Goal: Check status: Check status

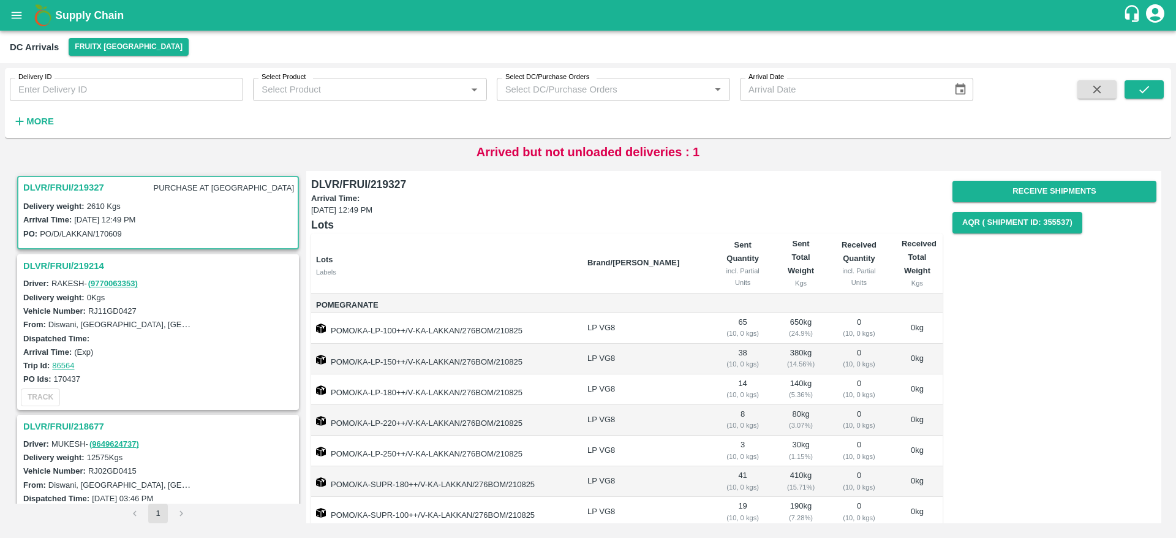
click at [91, 270] on h3 "DLVR/FRUI/219214" at bounding box center [159, 266] width 273 height 16
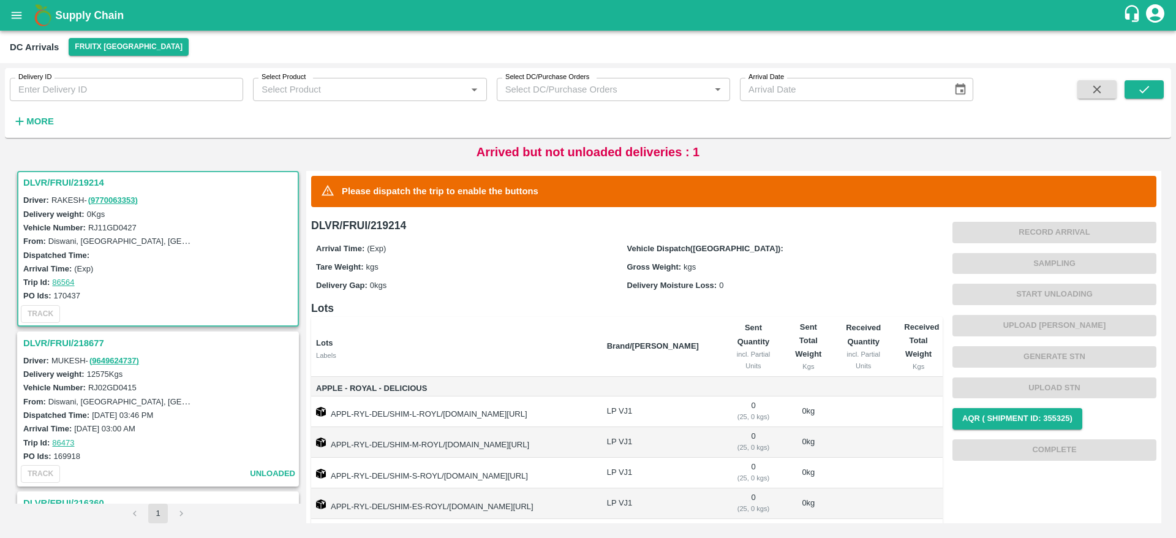
scroll to position [83, 0]
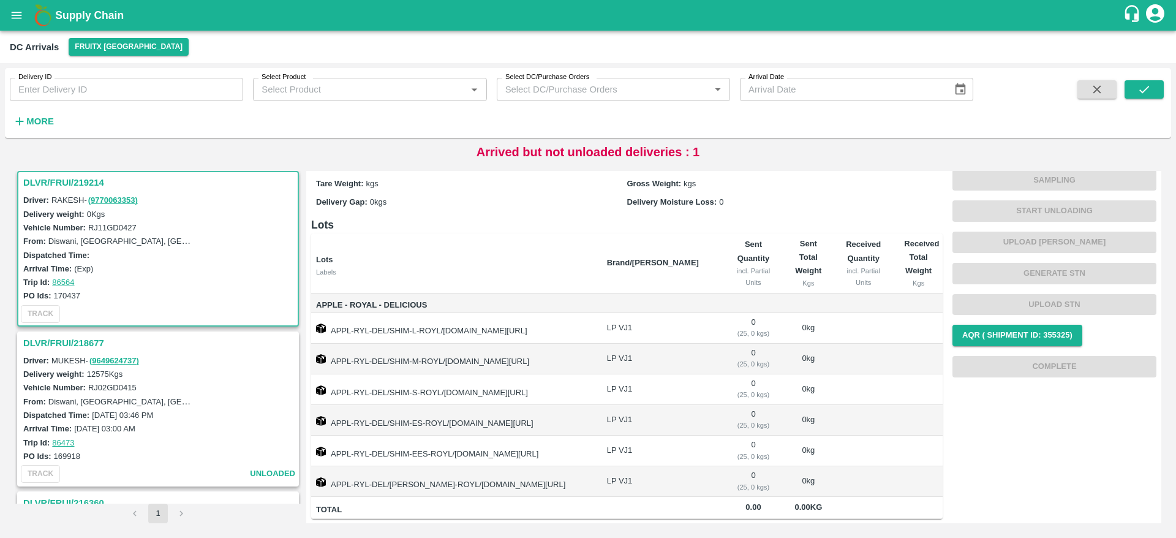
click at [108, 342] on h3 "DLVR/FRUI/218677" at bounding box center [159, 343] width 273 height 16
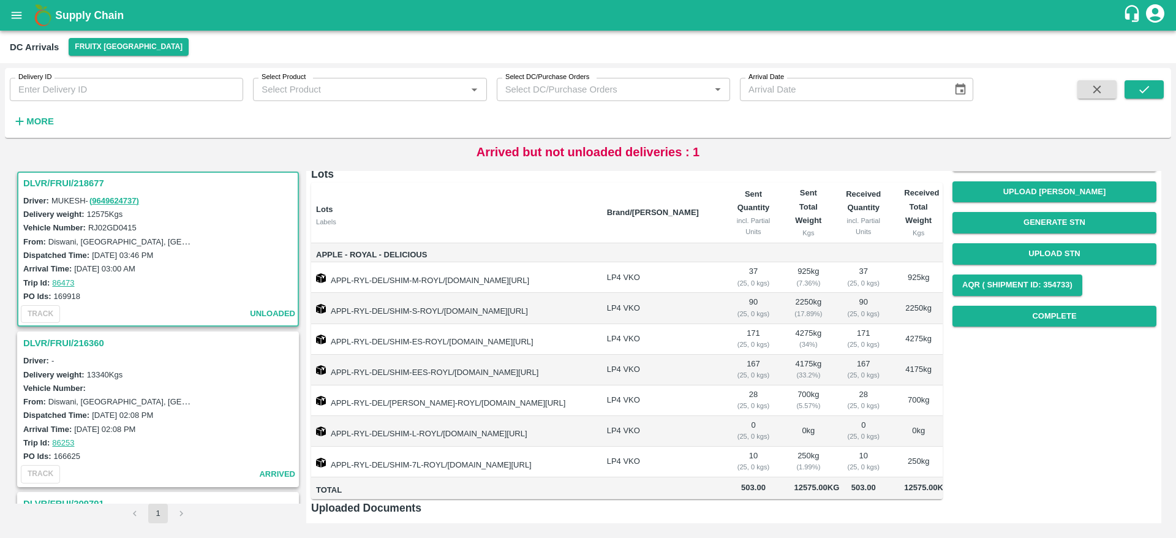
scroll to position [95, 0]
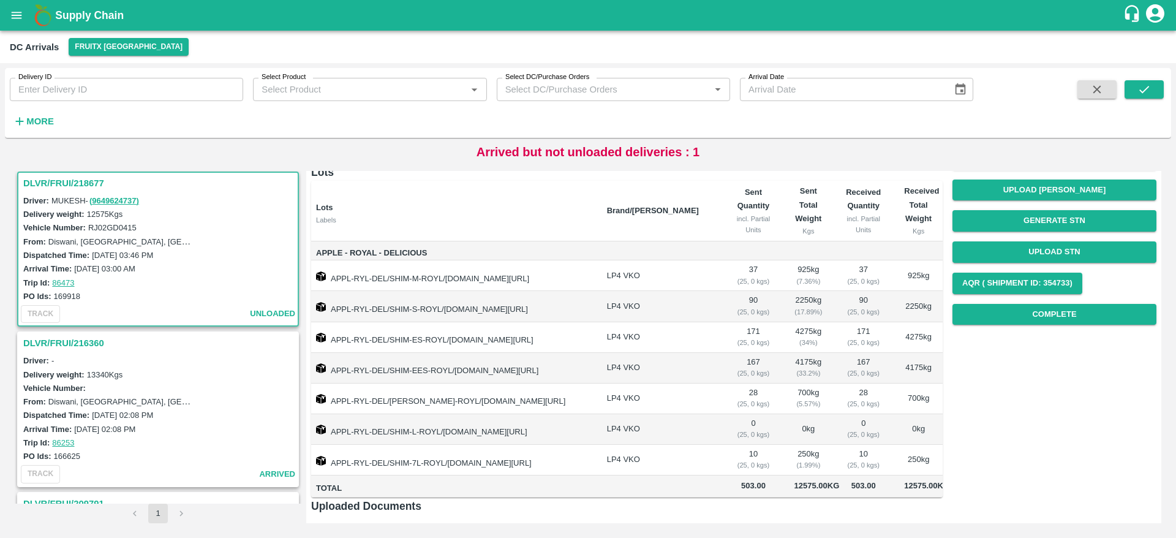
click at [80, 339] on h3 "DLVR/FRUI/216360" at bounding box center [159, 343] width 273 height 16
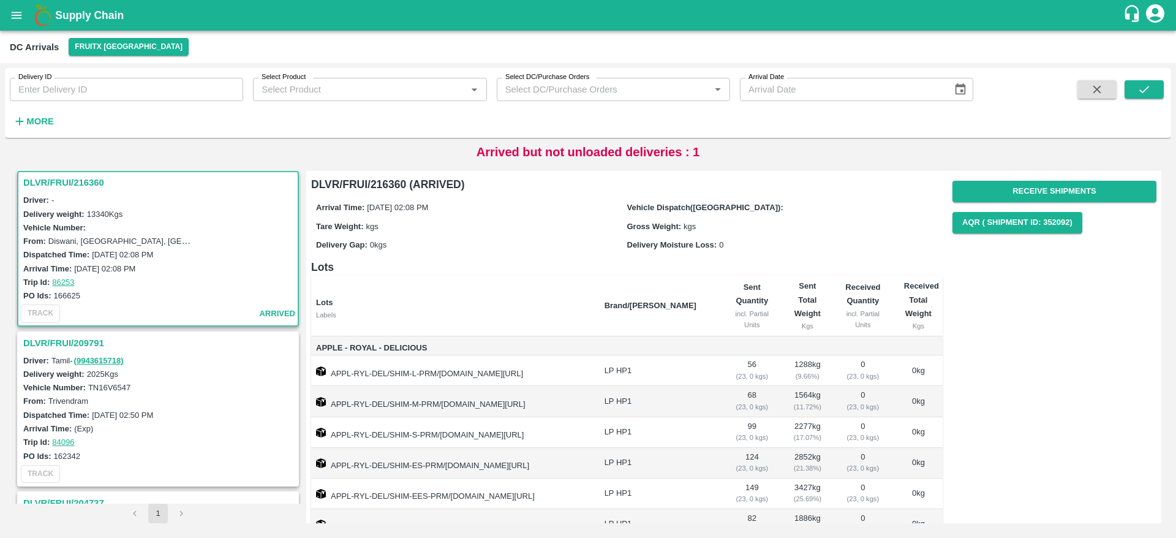
scroll to position [88, 0]
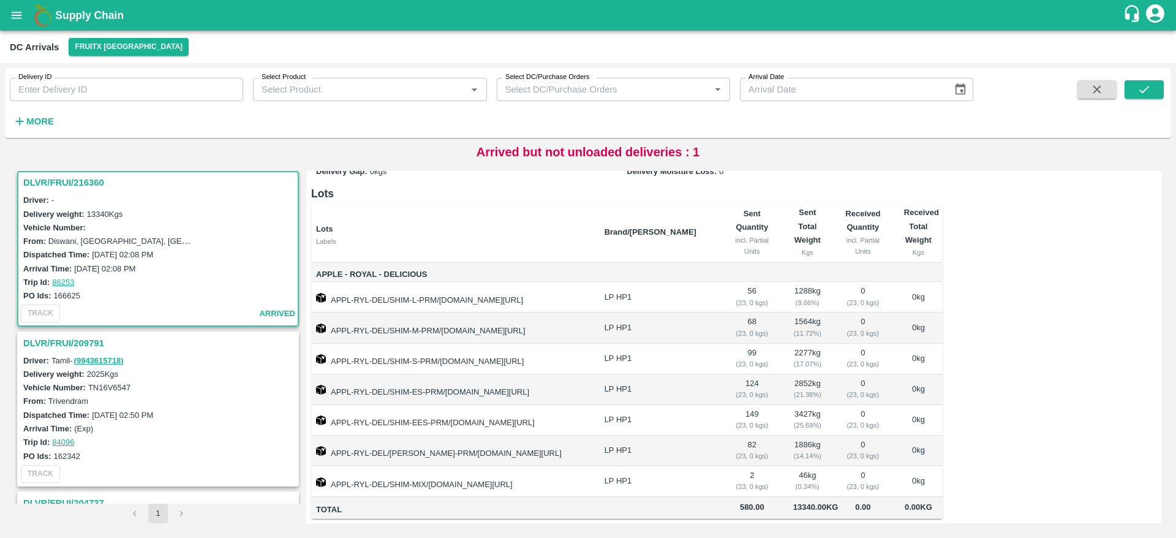
click at [88, 345] on h3 "DLVR/FRUI/209791" at bounding box center [159, 343] width 273 height 16
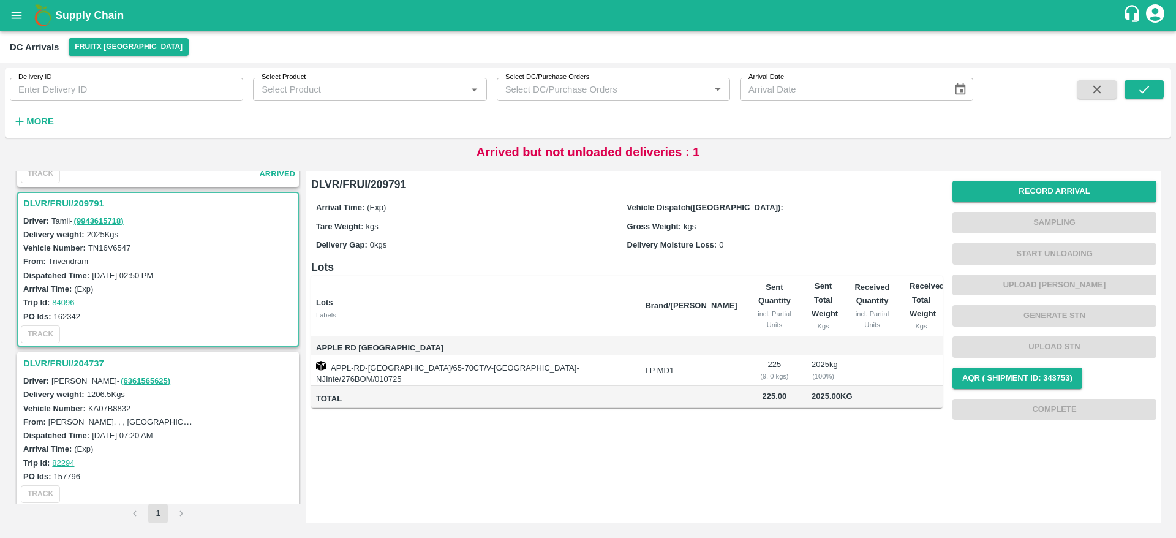
scroll to position [551, 0]
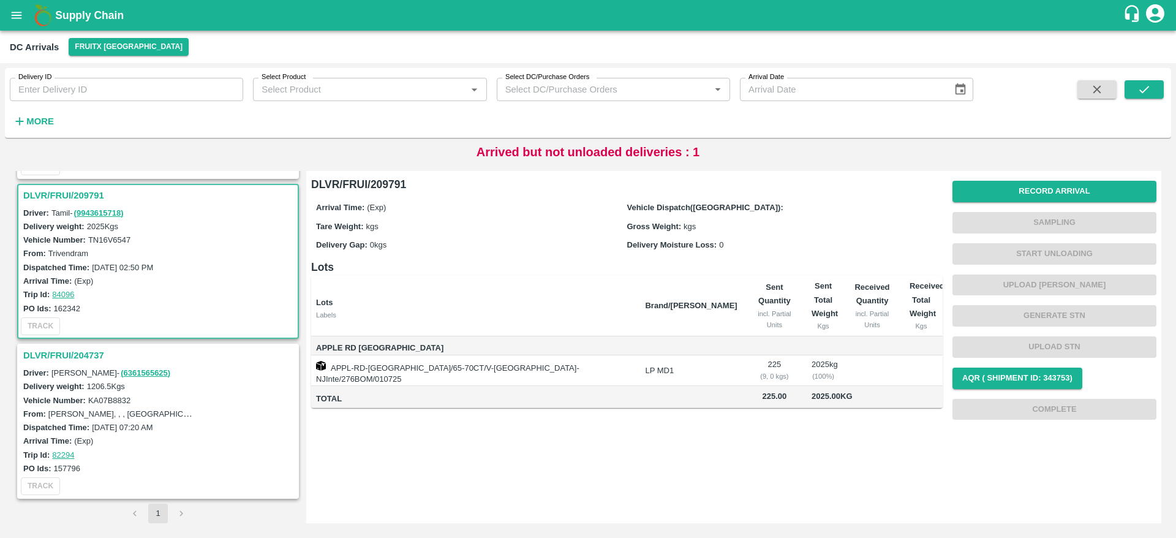
click at [96, 355] on h3 "DLVR/FRUI/204737" at bounding box center [159, 355] width 273 height 16
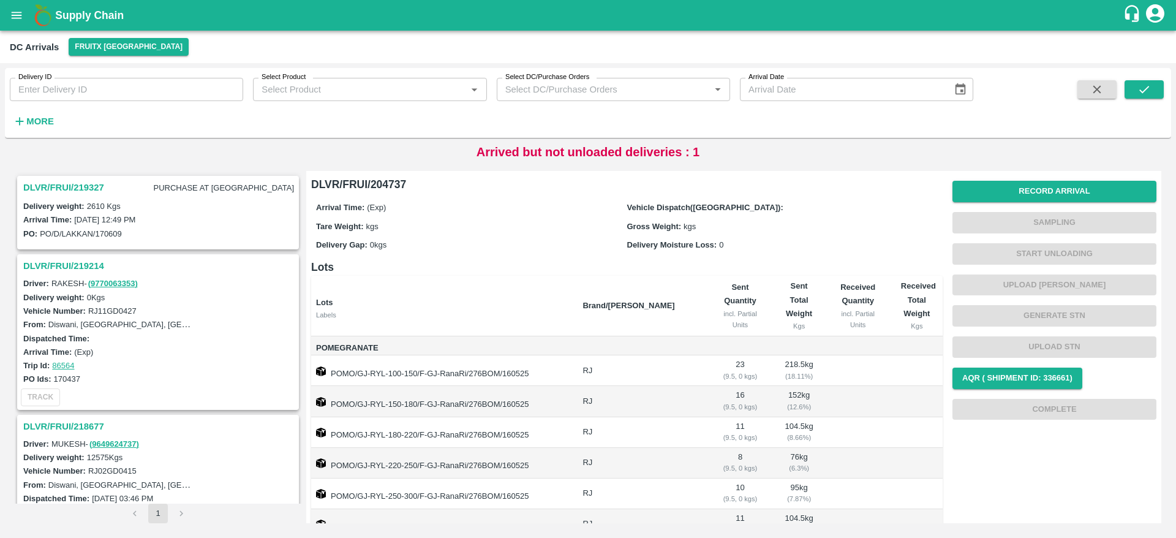
click at [74, 190] on h3 "DLVR/FRUI/219327" at bounding box center [63, 187] width 81 height 16
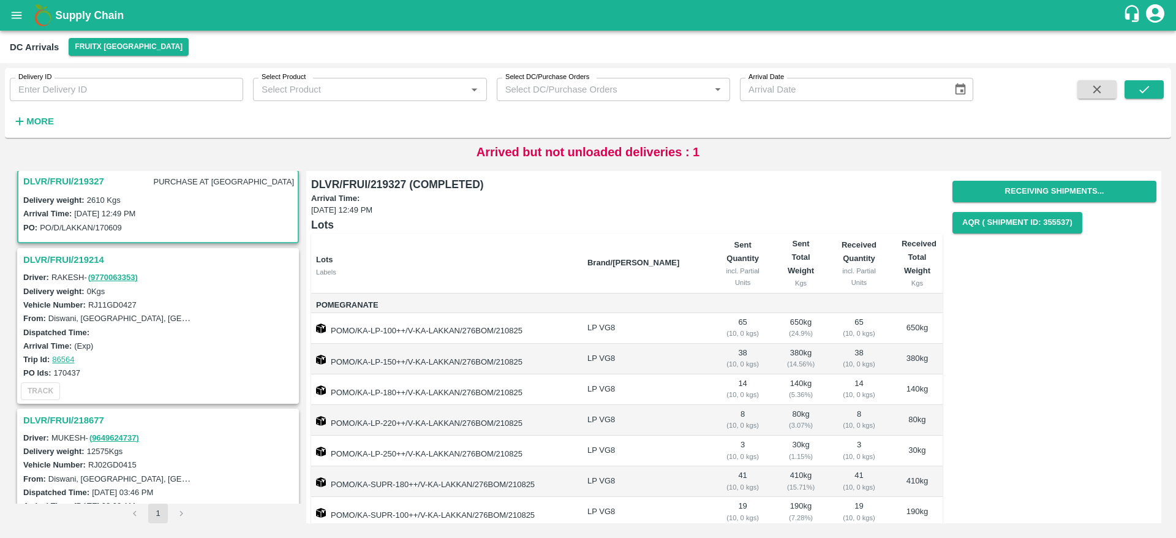
scroll to position [167, 0]
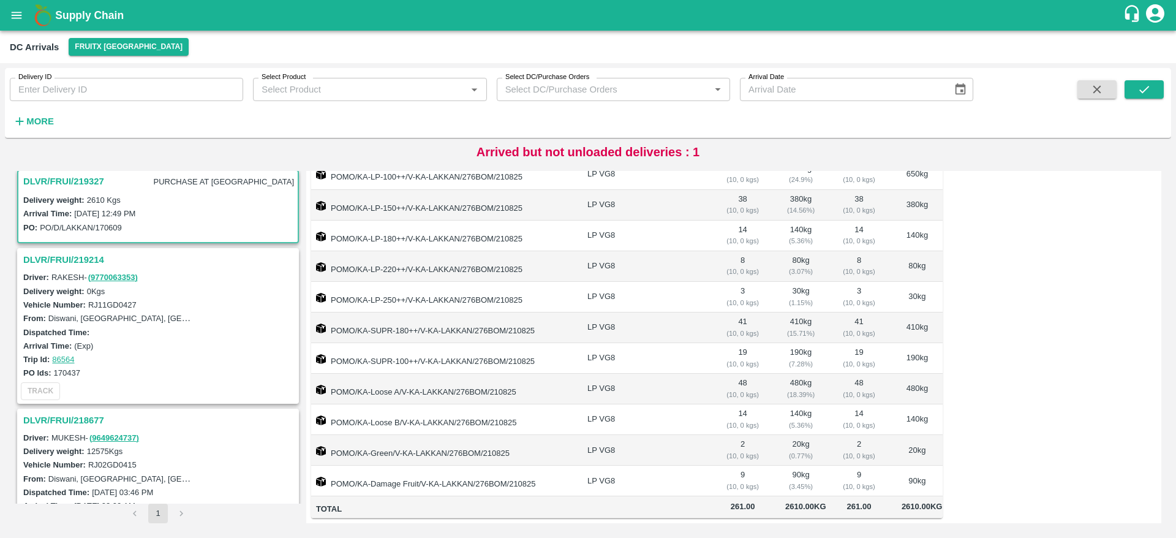
click at [97, 252] on h3 "DLVR/FRUI/219214" at bounding box center [159, 260] width 273 height 16
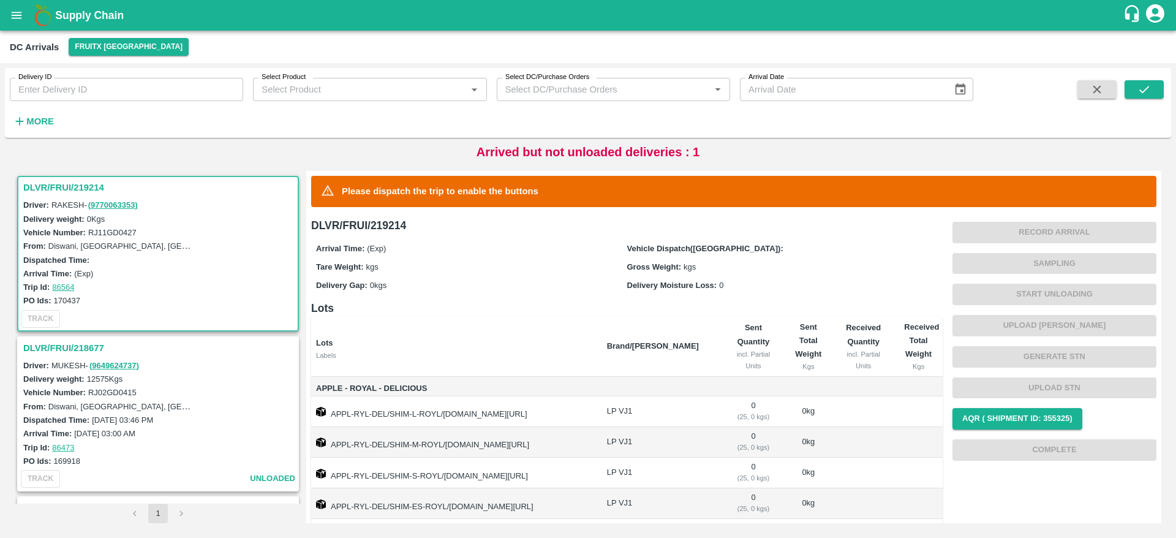
click at [79, 345] on h3 "DLVR/FRUI/218677" at bounding box center [159, 348] width 273 height 16
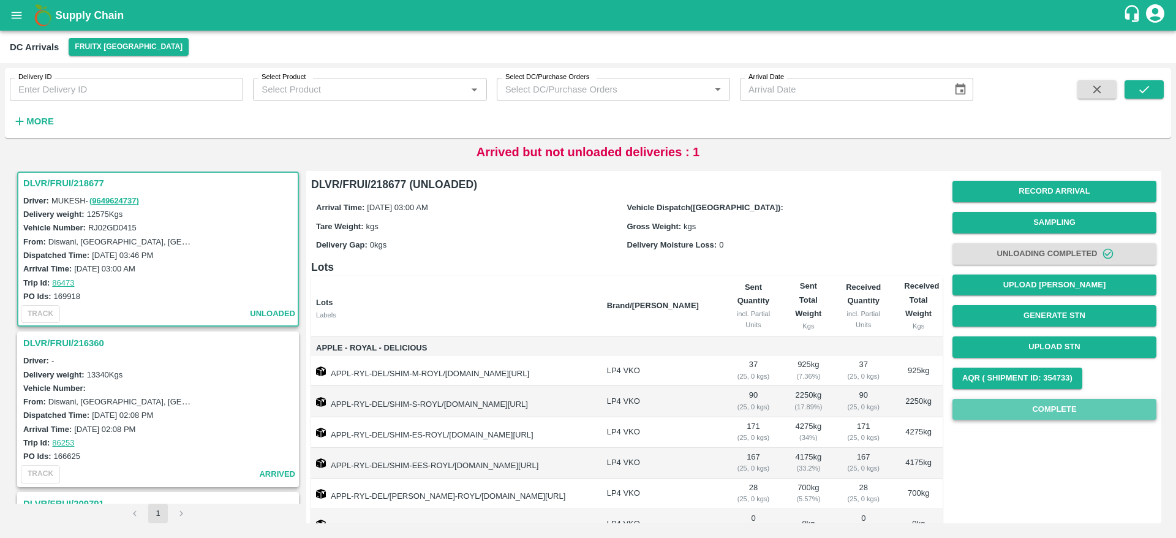
click at [1077, 412] on button "Complete" at bounding box center [1054, 409] width 204 height 21
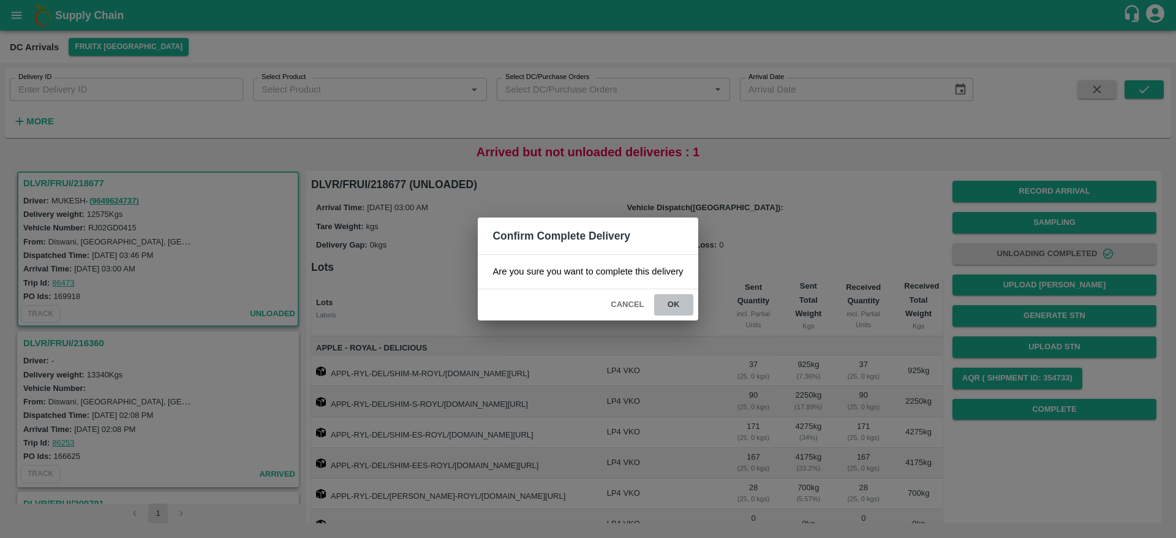
click at [680, 301] on button "ok" at bounding box center [673, 304] width 39 height 21
